Goal: Information Seeking & Learning: Find specific fact

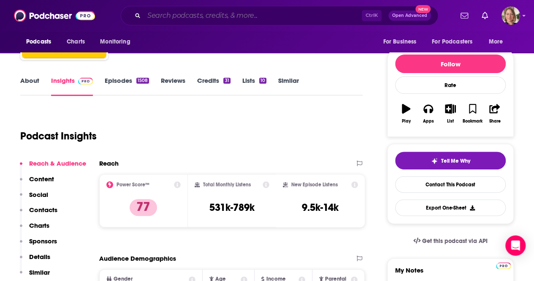
click at [246, 17] on input "Search podcasts, credits, & more..." at bounding box center [253, 16] width 218 height 14
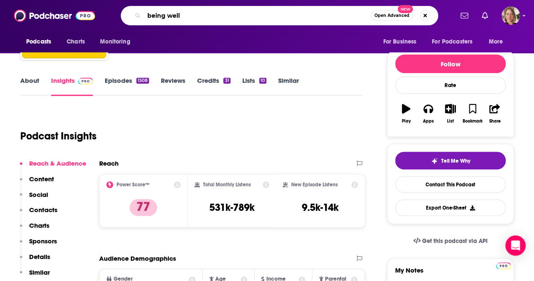
type input "being well"
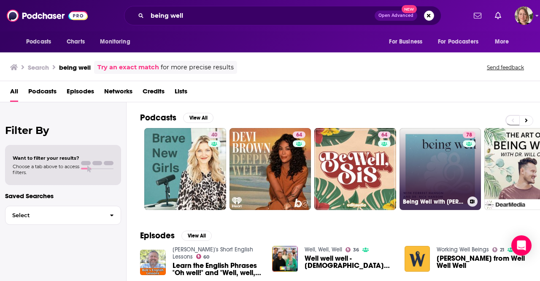
click at [440, 168] on link "78 Being Well with [PERSON_NAME] and Dr. [PERSON_NAME]" at bounding box center [441, 169] width 82 height 82
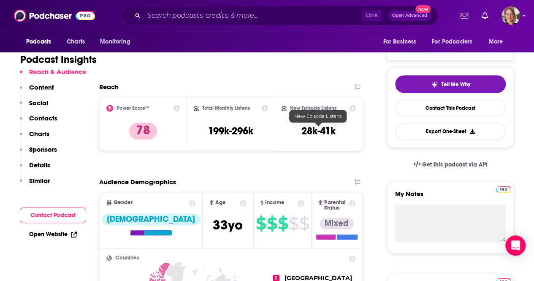
scroll to position [169, 0]
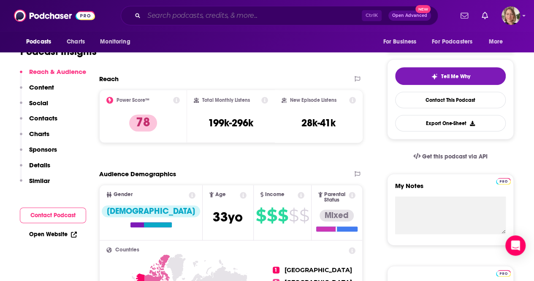
click at [235, 11] on input "Search podcasts, credits, & more..." at bounding box center [253, 16] width 218 height 14
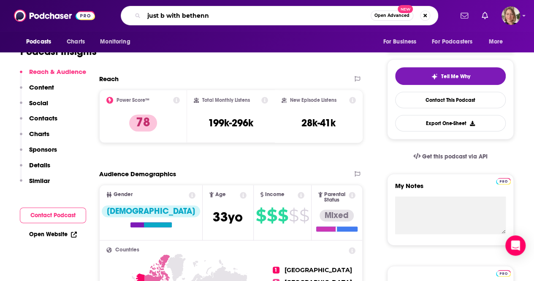
type input "just b with [PERSON_NAME]"
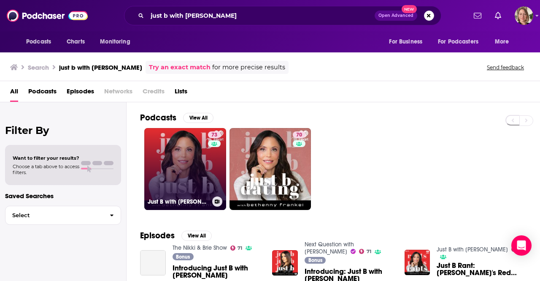
click at [204, 173] on link "73 Just B with [PERSON_NAME]" at bounding box center [185, 169] width 82 height 82
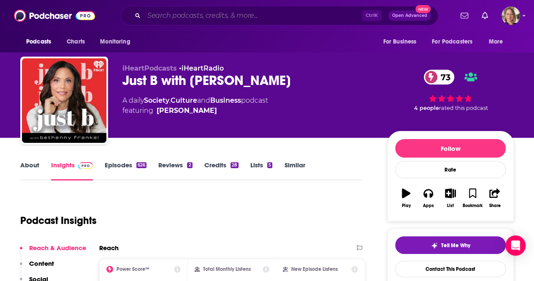
click at [247, 17] on input "Search podcasts, credits, & more..." at bounding box center [253, 16] width 218 height 14
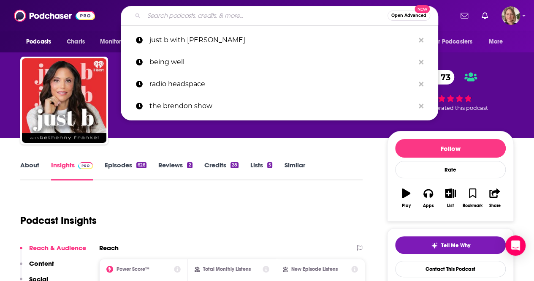
paste input "Own Your Future with [PERSON_NAME]"
type input "Own Your Future with [PERSON_NAME]"
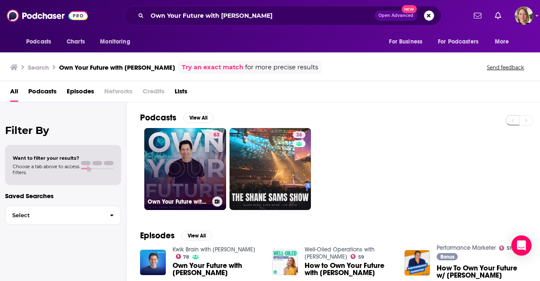
click at [197, 143] on link "63 Own Your Future with [PERSON_NAME]" at bounding box center [185, 169] width 82 height 82
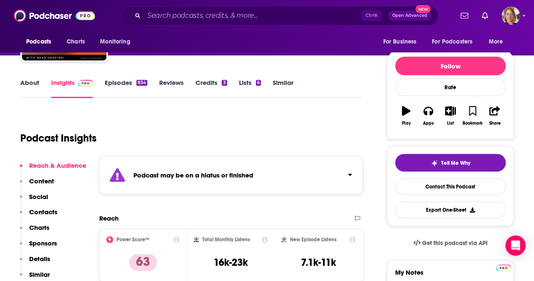
scroll to position [84, 0]
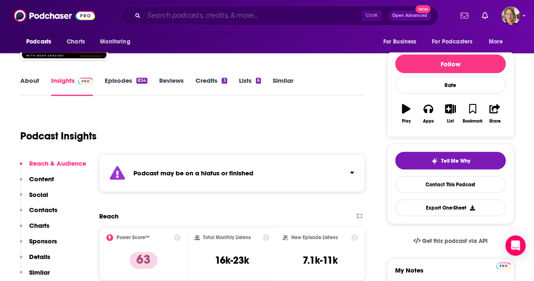
click at [236, 17] on input "Search podcasts, credits, & more..." at bounding box center [253, 16] width 218 height 14
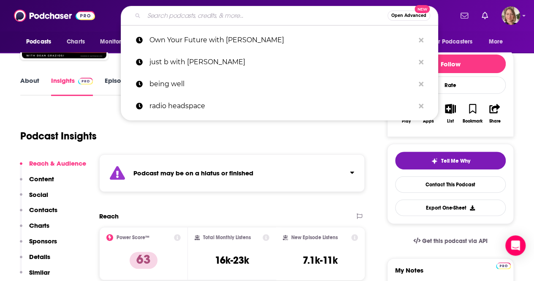
paste input "The Secret To Success with [PERSON_NAME] & [PERSON_NAME]"
type input "The Secret To Success with [PERSON_NAME] & [PERSON_NAME]"
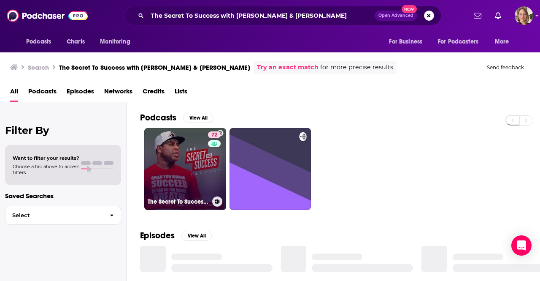
click at [168, 176] on link "72 The Secret To Success with [PERSON_NAME], [PERSON_NAME], [PERSON_NAME] & [PE…" at bounding box center [185, 169] width 82 height 82
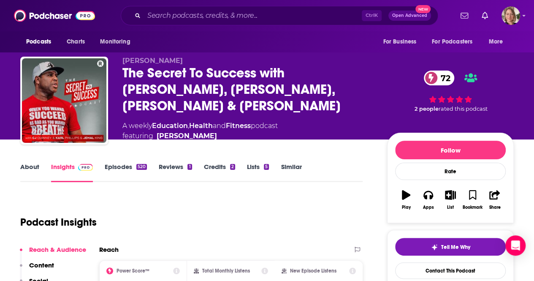
click at [35, 164] on link "About" at bounding box center [29, 171] width 19 height 19
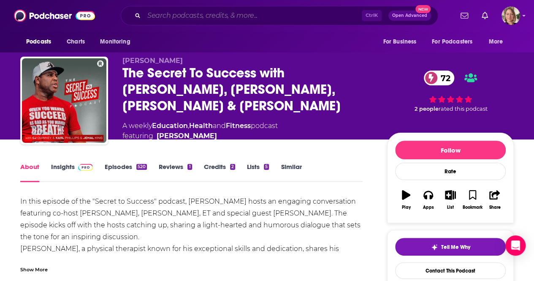
click at [236, 19] on input "Search podcasts, credits, & more..." at bounding box center [253, 16] width 218 height 14
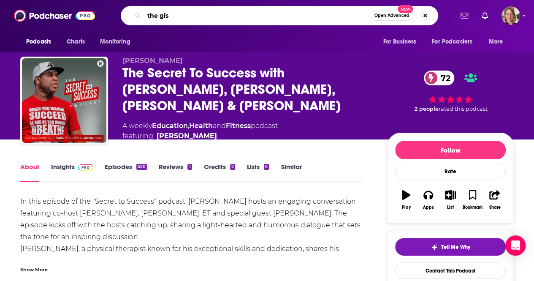
type input "the gist"
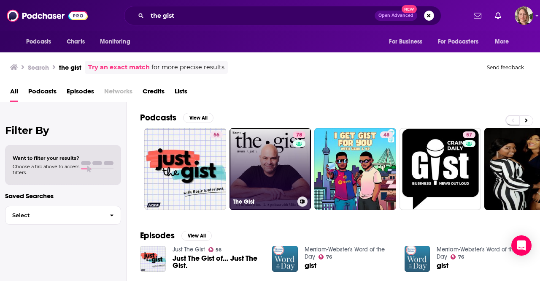
click at [273, 160] on link "78 The Gist" at bounding box center [271, 169] width 82 height 82
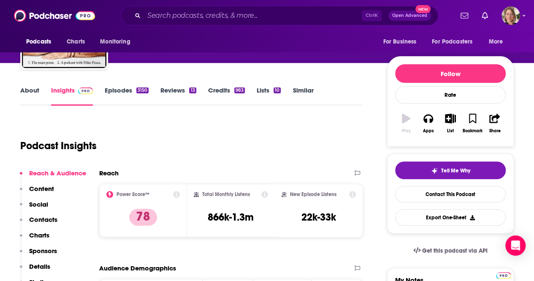
scroll to position [84, 0]
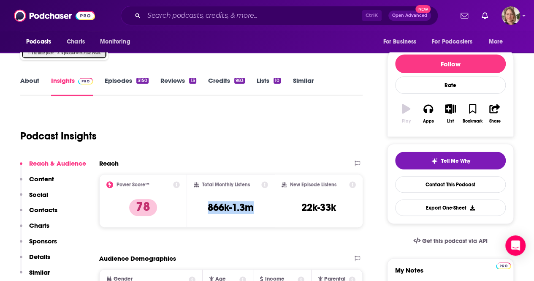
drag, startPoint x: 262, startPoint y: 211, endPoint x: 199, endPoint y: 209, distance: 63.8
click at [192, 207] on div "Total Monthly Listens 866k-1.3m" at bounding box center [231, 200] width 88 height 53
copy h3 "866k-1.3m"
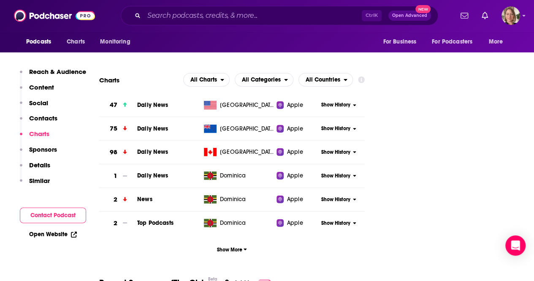
scroll to position [1097, 0]
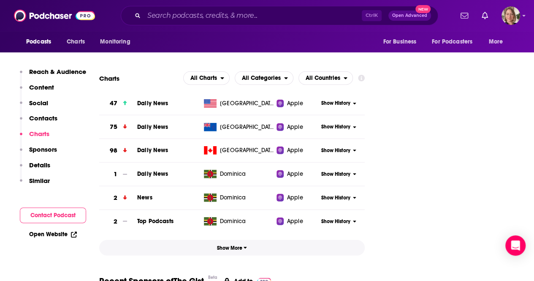
click at [228, 245] on span "Show More" at bounding box center [232, 248] width 30 height 6
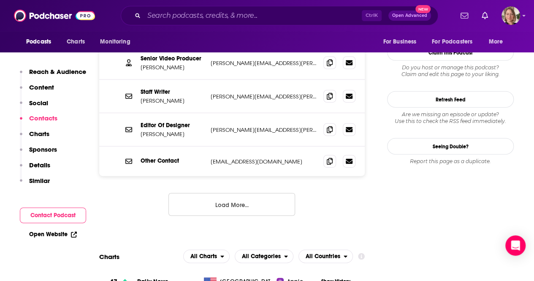
scroll to position [970, 0]
